Goal: Information Seeking & Learning: Learn about a topic

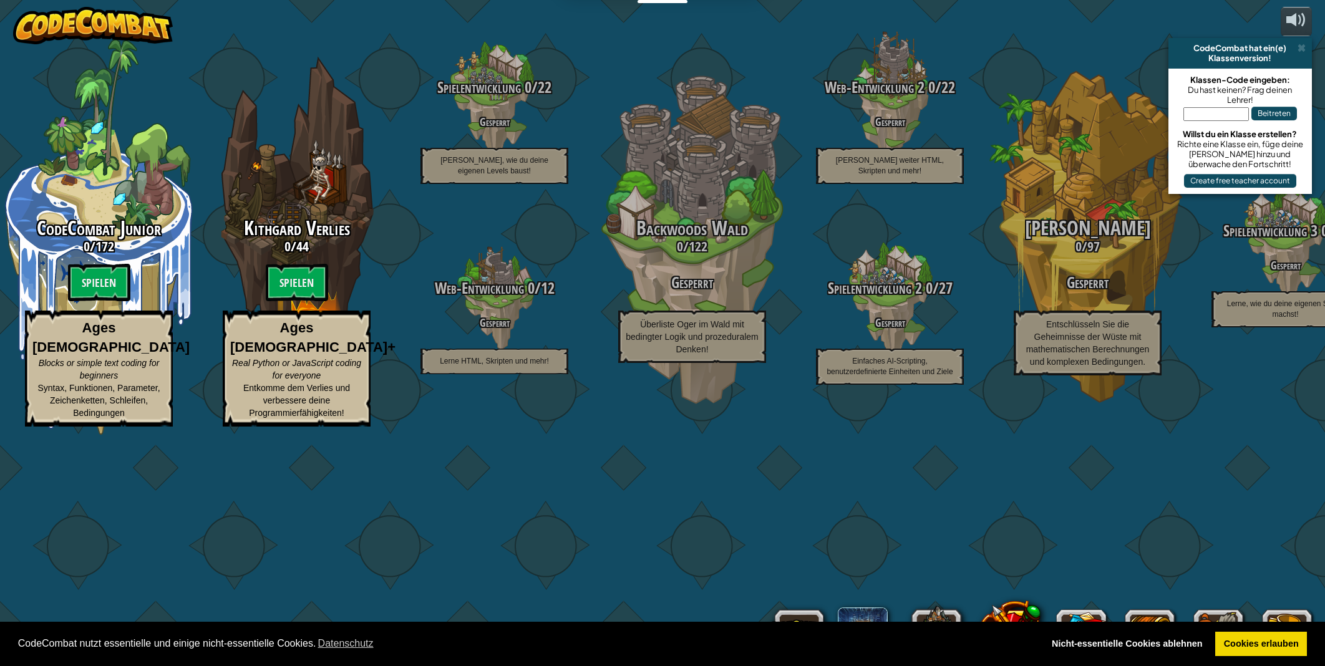
select select "de-DE"
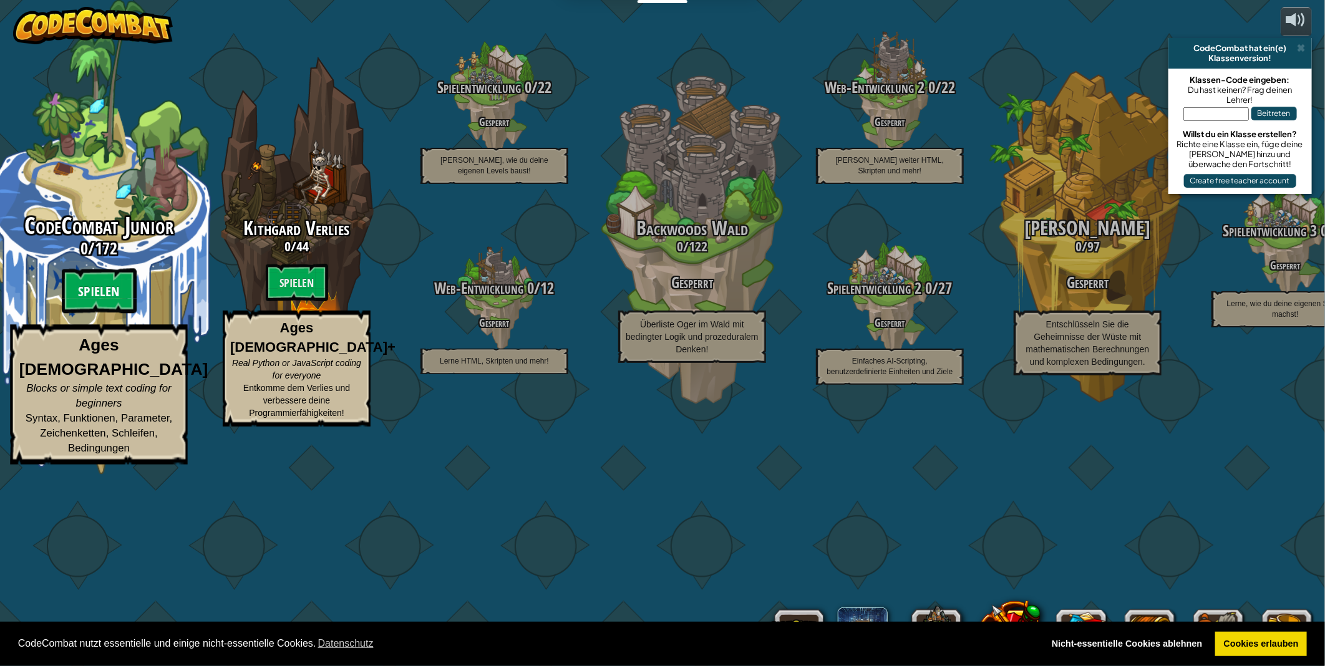
click at [90, 314] on btn "Spielen" at bounding box center [99, 291] width 75 height 45
select select "de-DE"
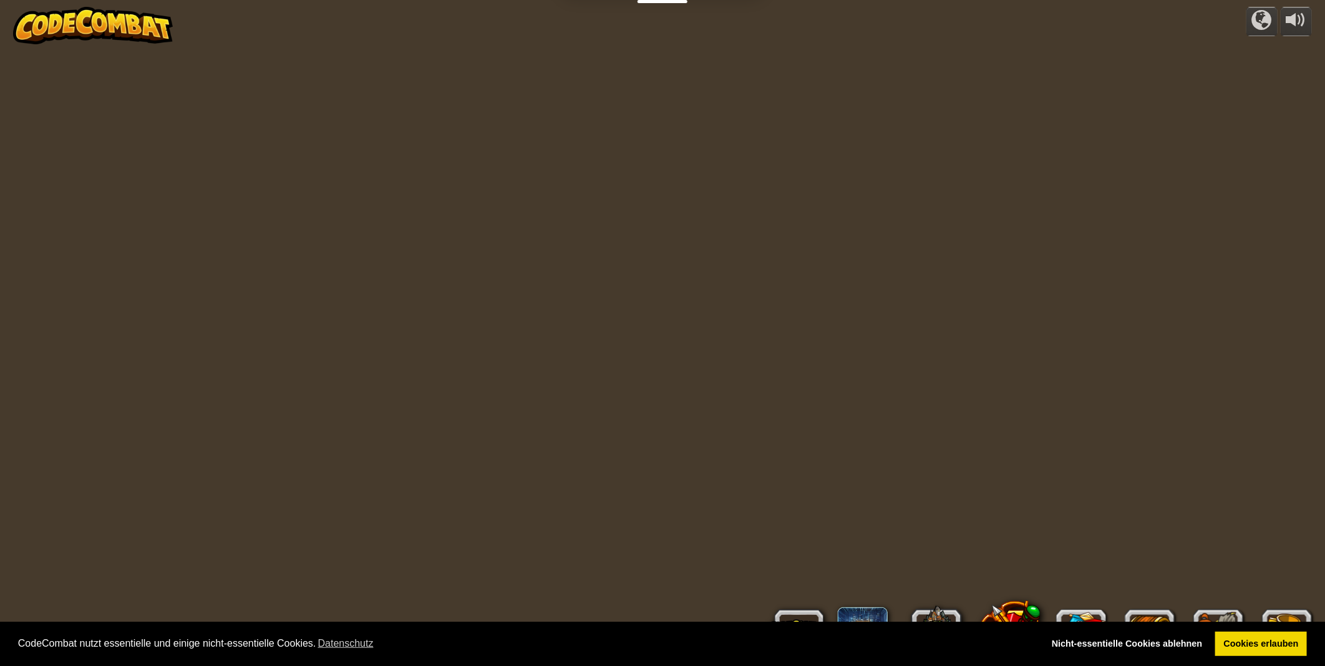
select select "de-DE"
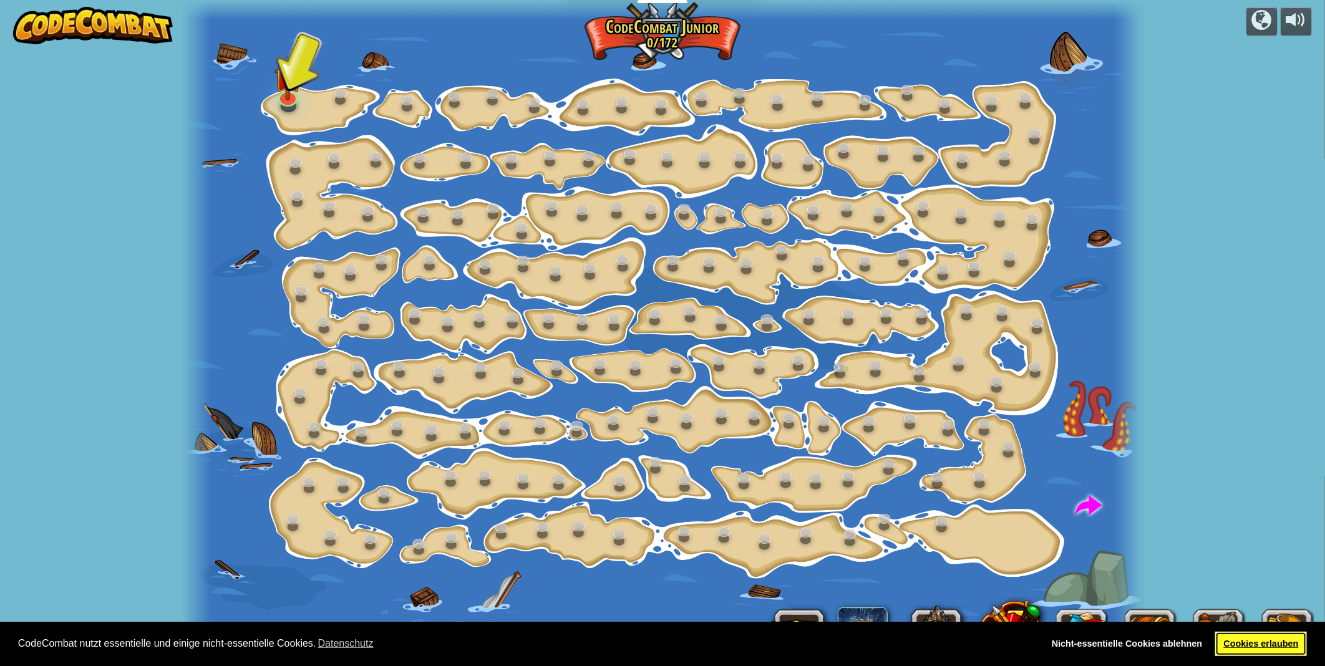
click at [1283, 645] on link "Cookies erlauben" at bounding box center [1261, 644] width 92 height 25
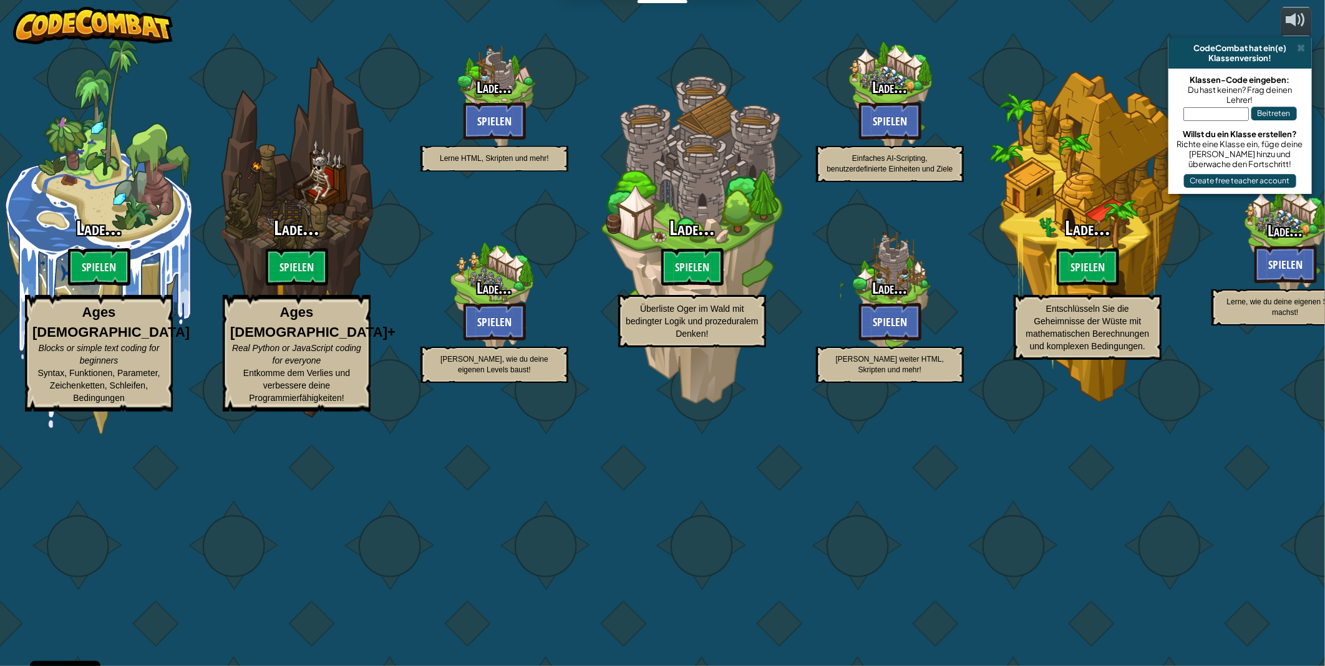
select select "de-DE"
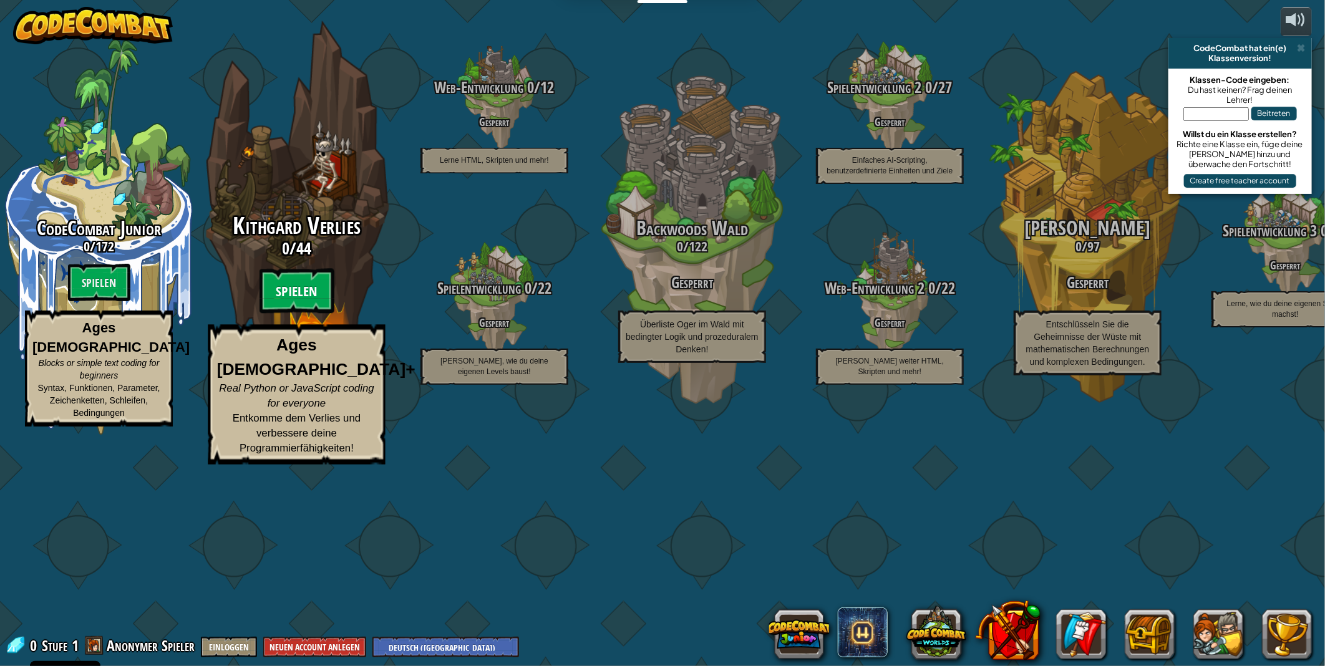
click at [276, 314] on btn "Spielen" at bounding box center [297, 291] width 75 height 45
select select "de-DE"
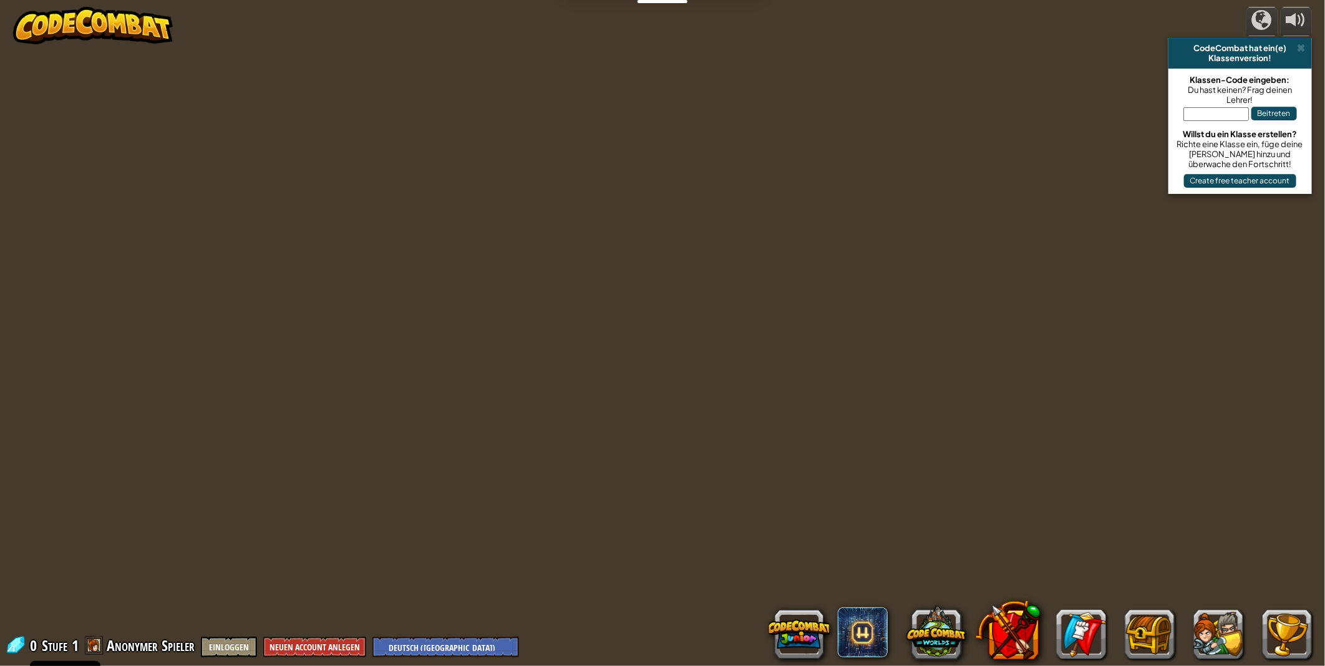
select select "de-DE"
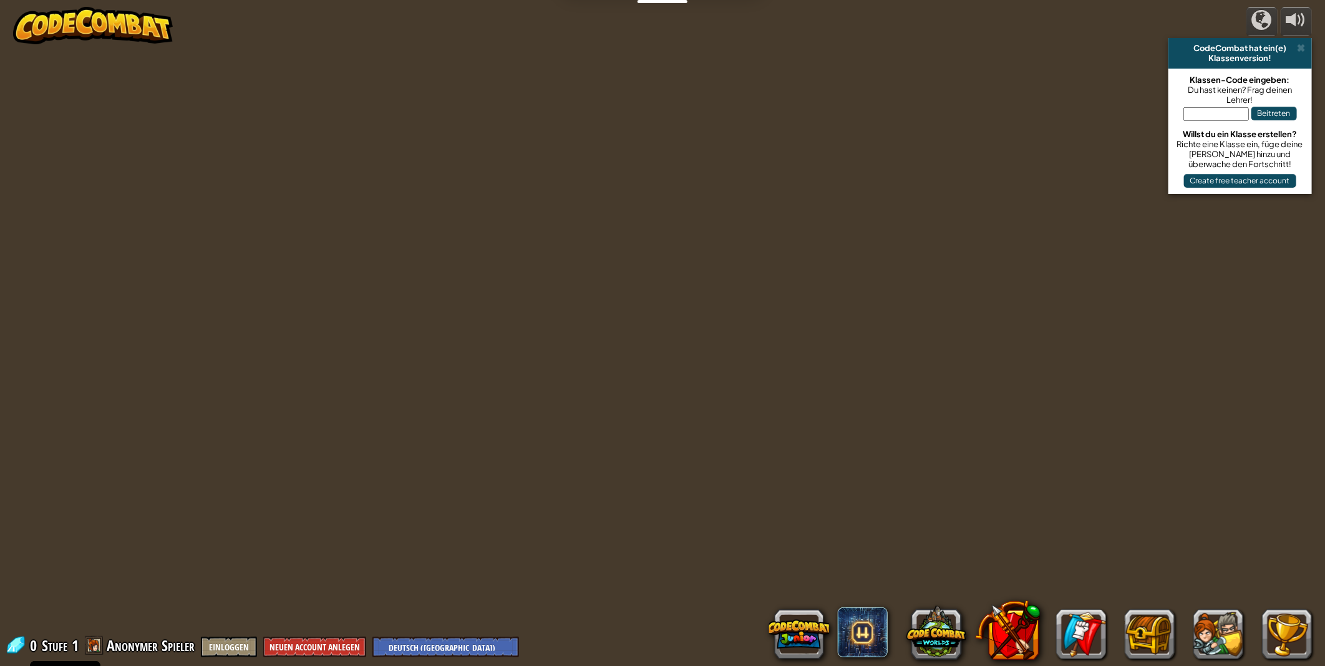
select select "de-DE"
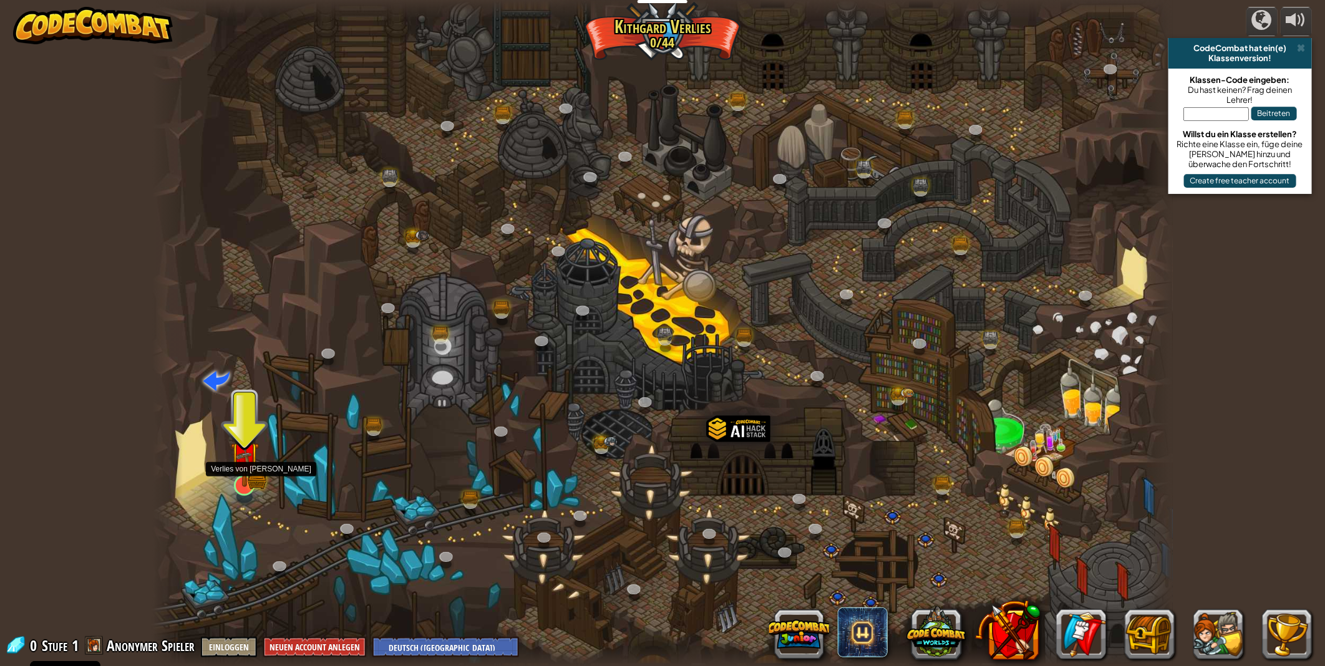
click at [251, 475] on div at bounding box center [244, 485] width 21 height 21
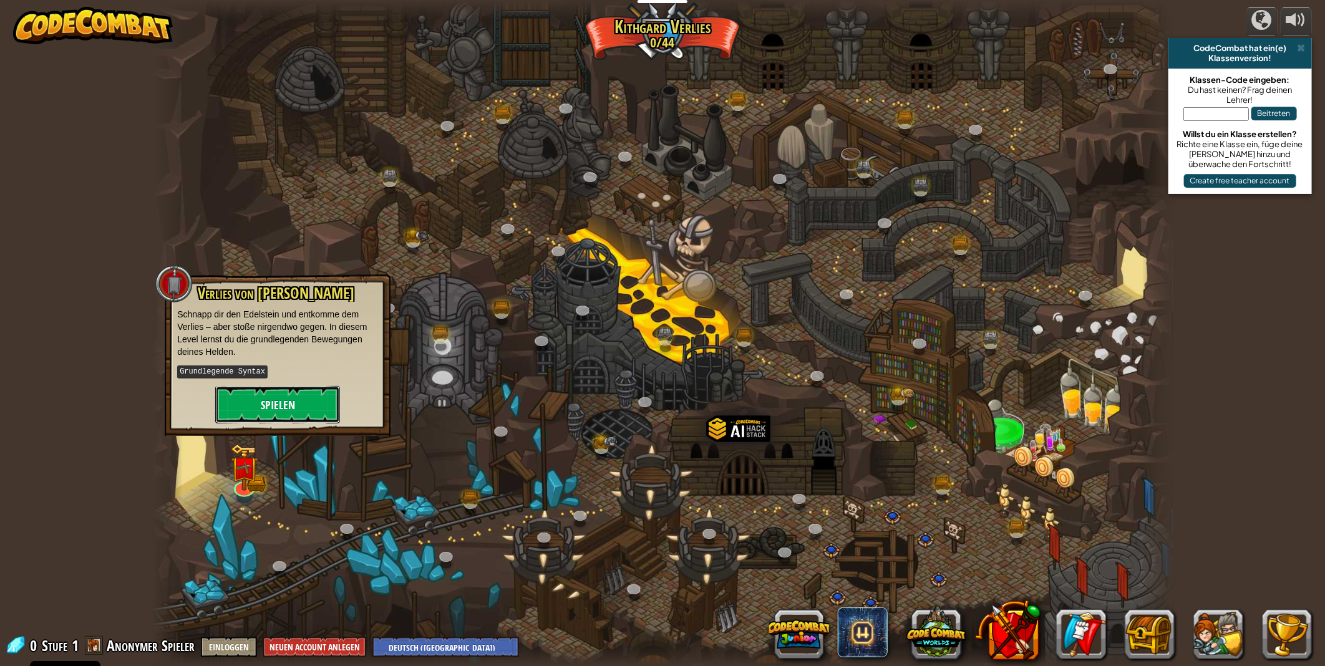
click at [298, 399] on button "Spielen" at bounding box center [277, 404] width 125 height 37
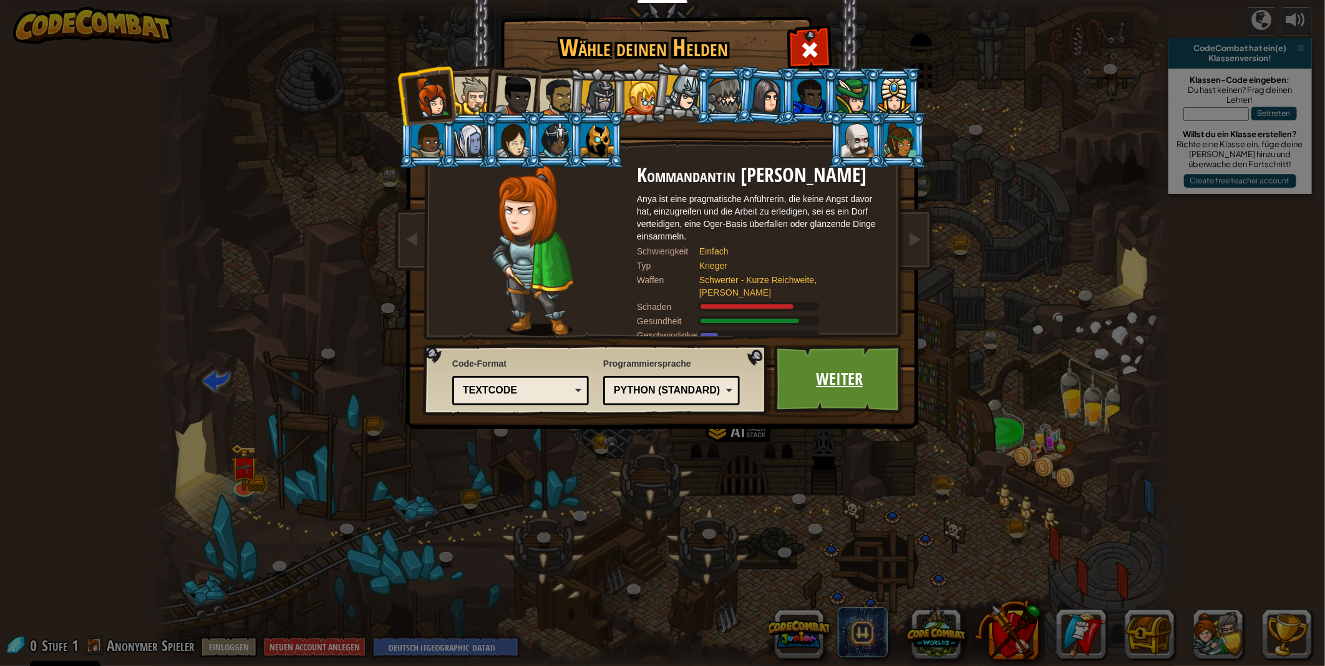
click at [820, 376] on link "Weiter" at bounding box center [839, 379] width 130 height 69
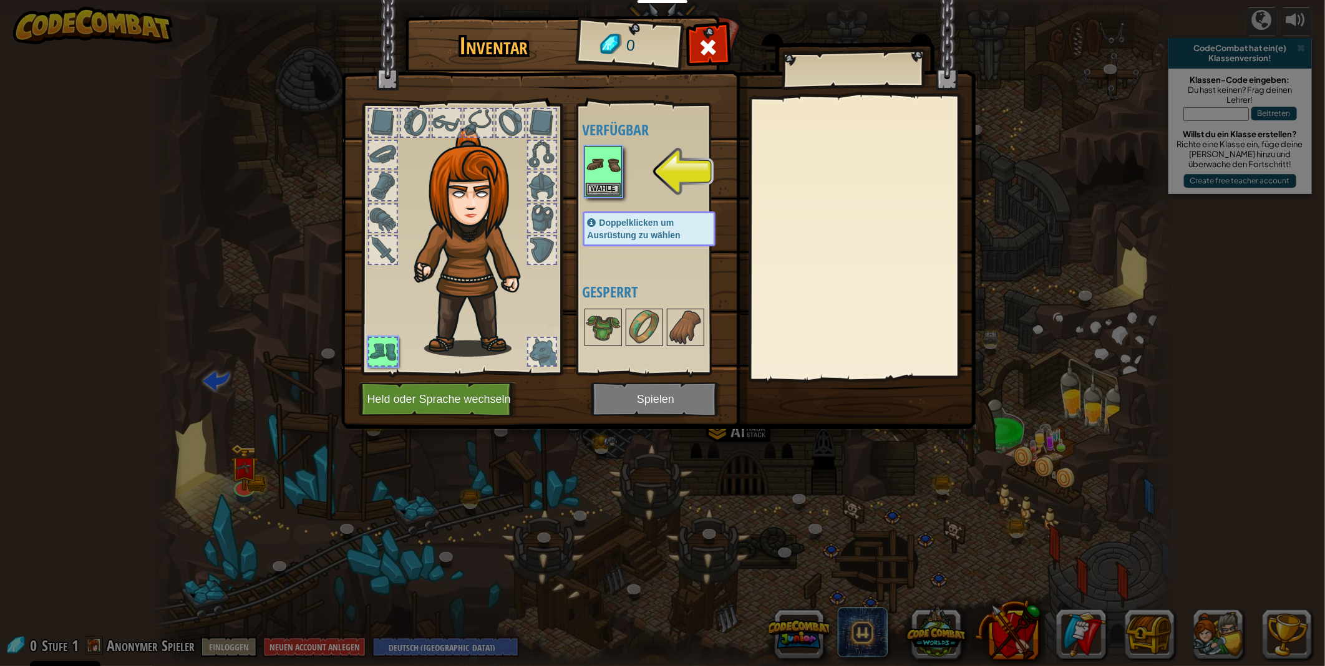
click at [657, 397] on img at bounding box center [658, 202] width 634 height 453
click at [599, 172] on img at bounding box center [603, 164] width 35 height 35
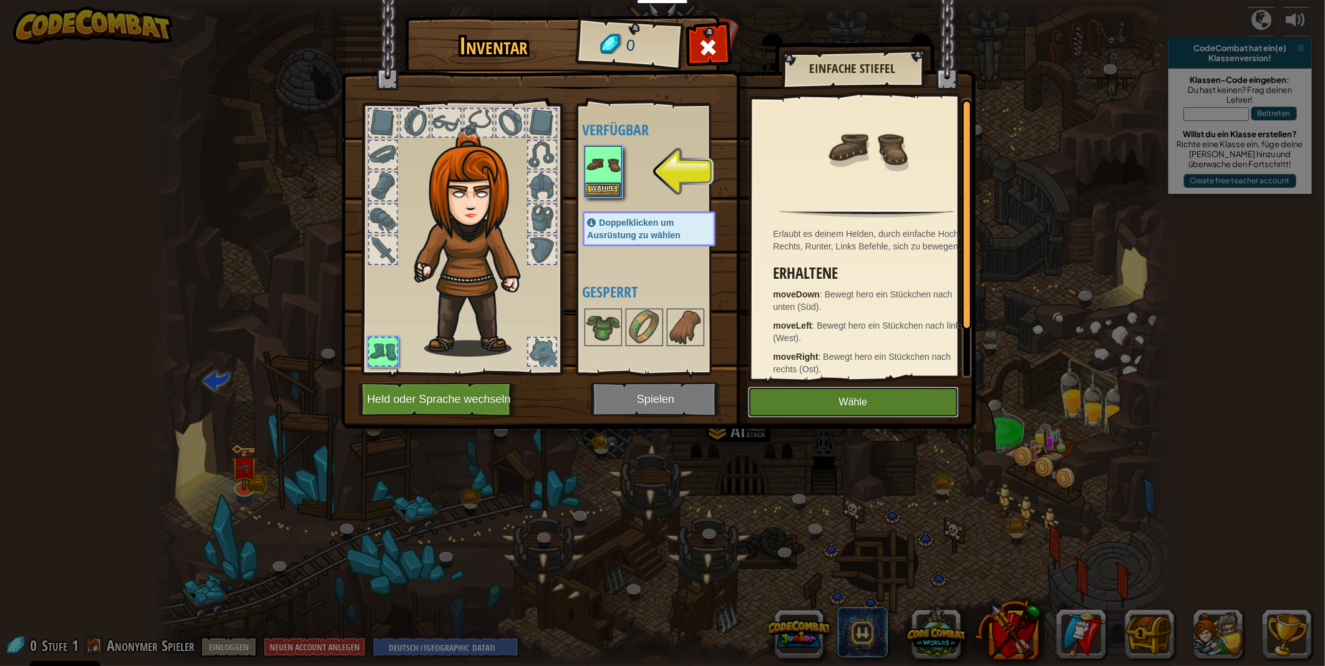
click at [807, 400] on button "Wähle" at bounding box center [853, 402] width 211 height 31
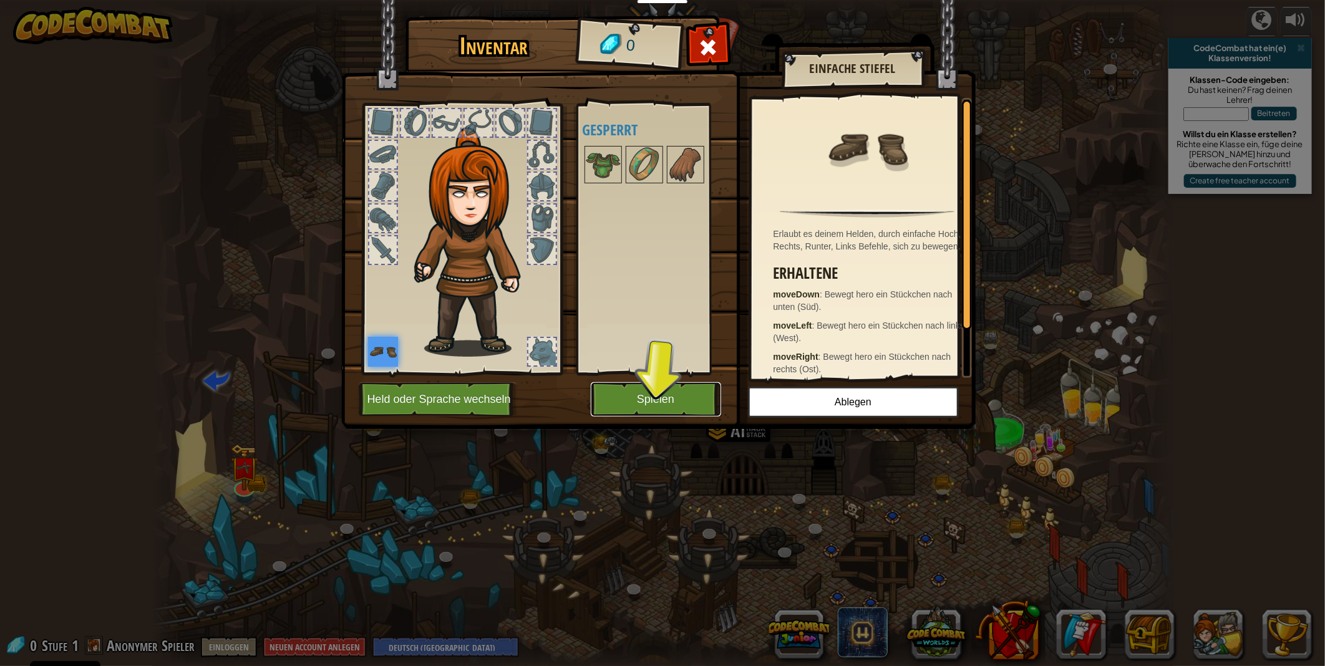
click at [662, 401] on button "Spielen" at bounding box center [656, 399] width 130 height 34
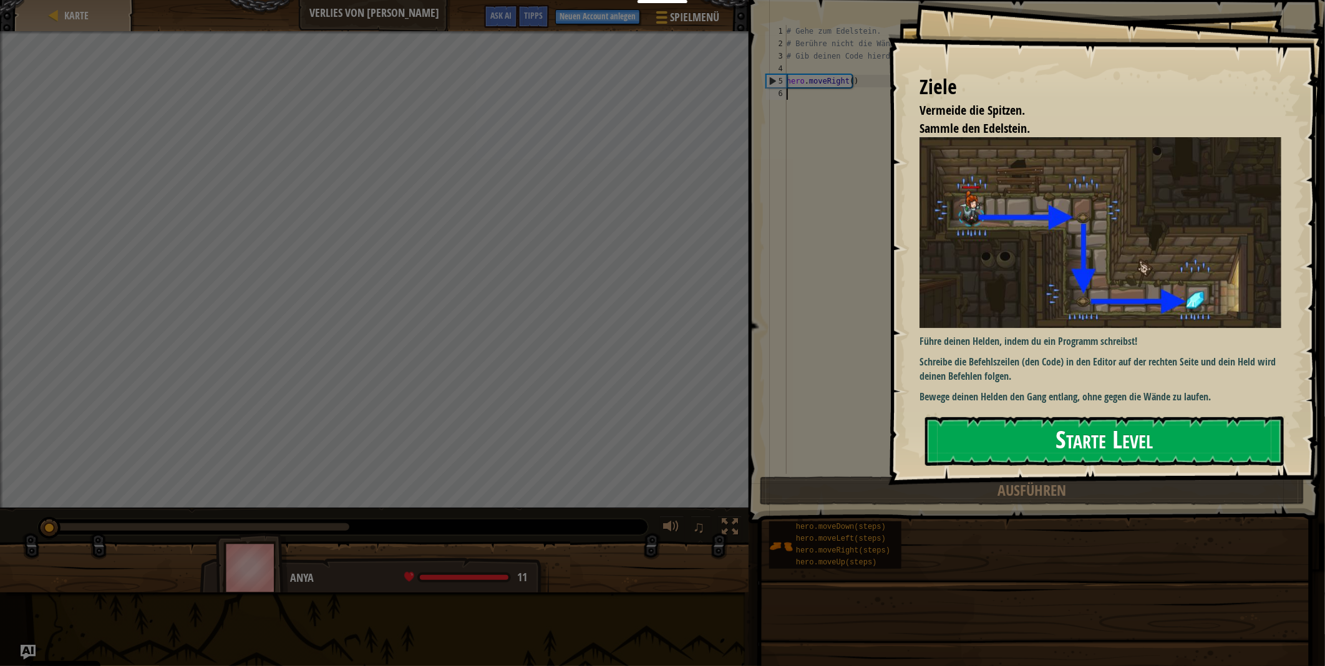
click at [1067, 454] on button "Starte Level" at bounding box center [1104, 441] width 359 height 49
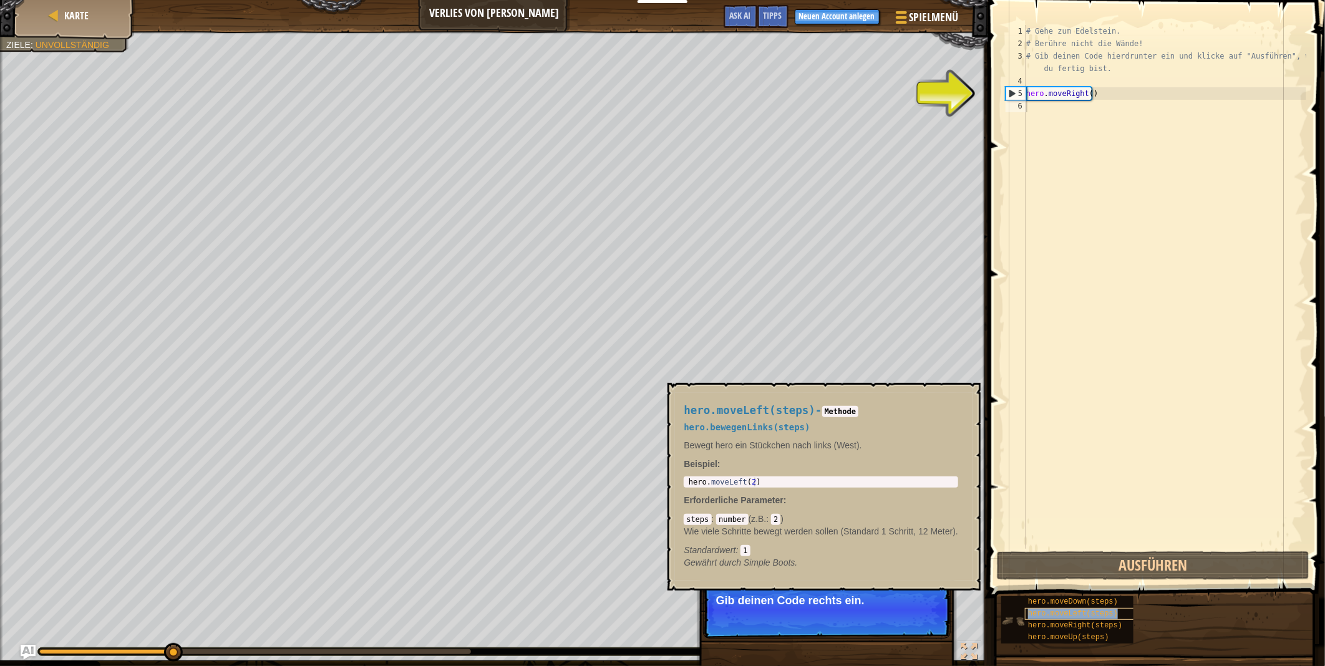
click at [1120, 616] on div "hero.moveLeft(steps)" at bounding box center [1091, 614] width 132 height 12
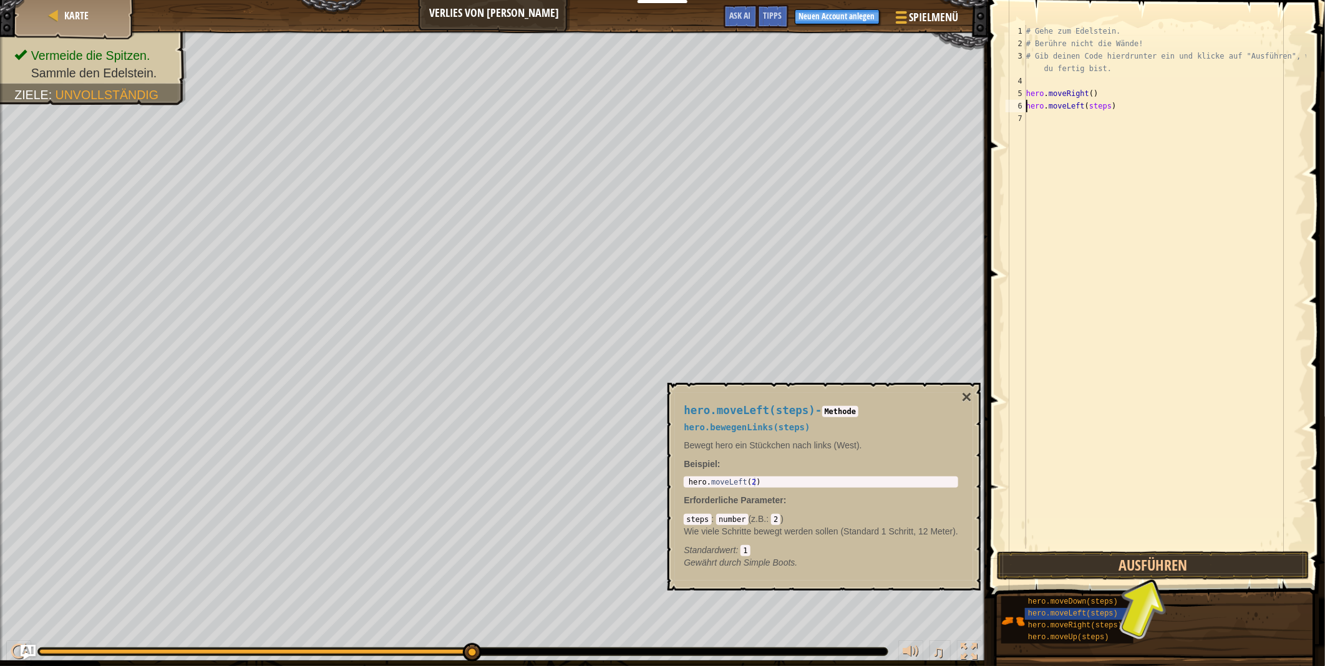
scroll to position [5, 0]
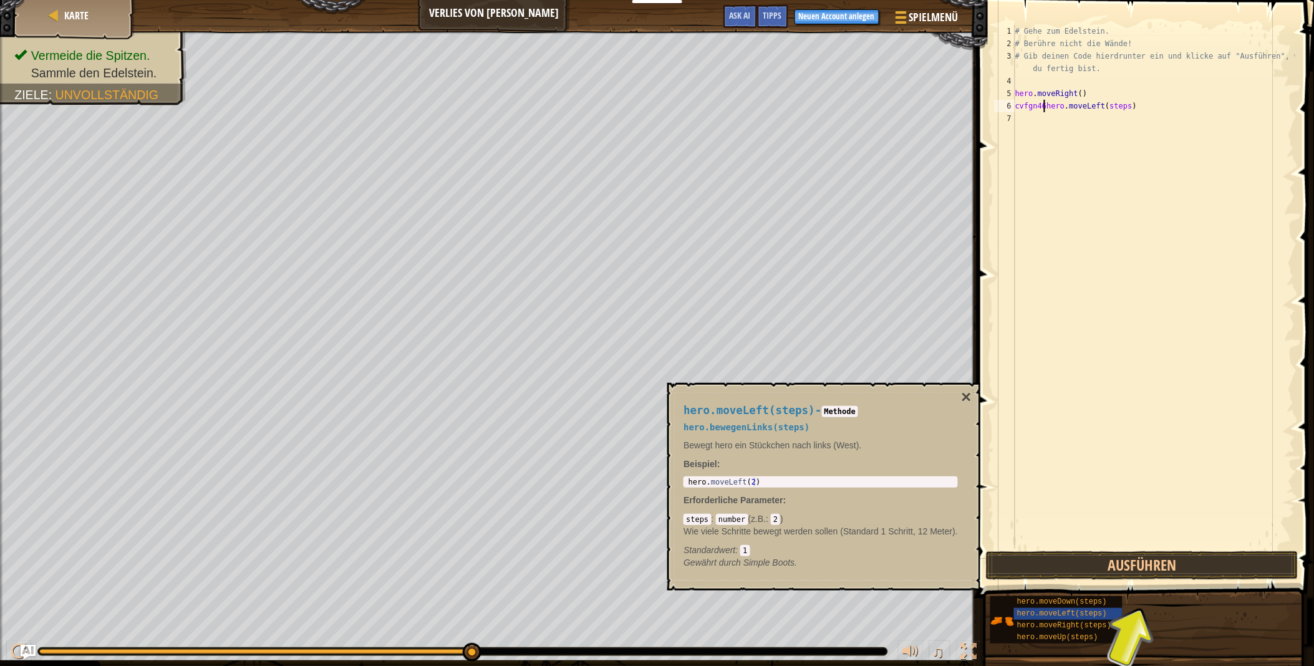
type textarea "cvfgn46hero.moveLeft(steps)"
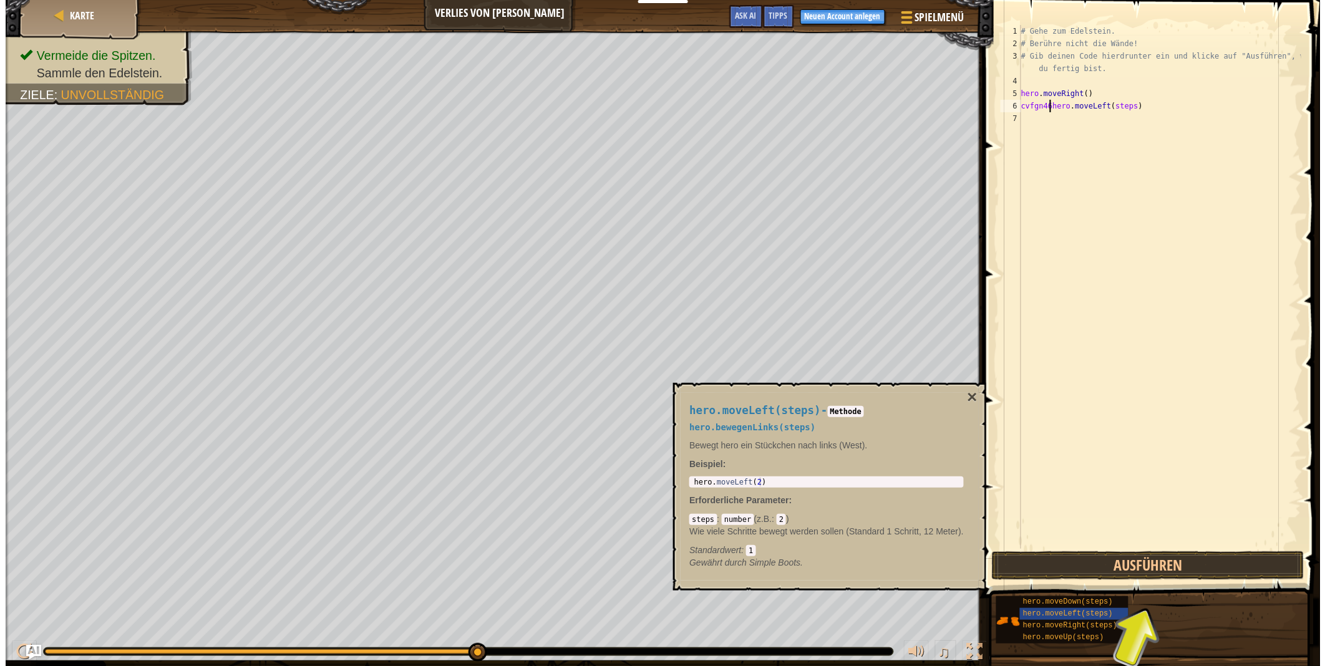
scroll to position [5, 2]
